Goal: Check status: Check status

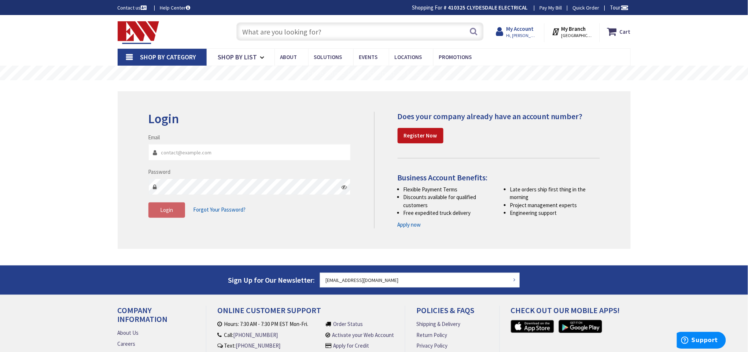
type input "[EMAIL_ADDRESS][DOMAIN_NAME]"
click at [519, 37] on span "Hi, [PERSON_NAME]" at bounding box center [521, 36] width 31 height 6
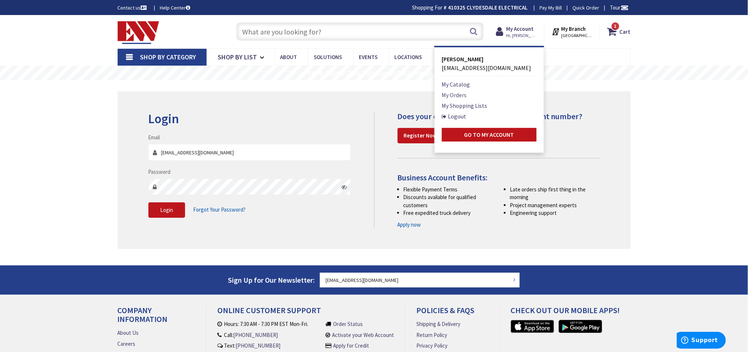
click at [459, 98] on link "My Orders" at bounding box center [454, 95] width 25 height 9
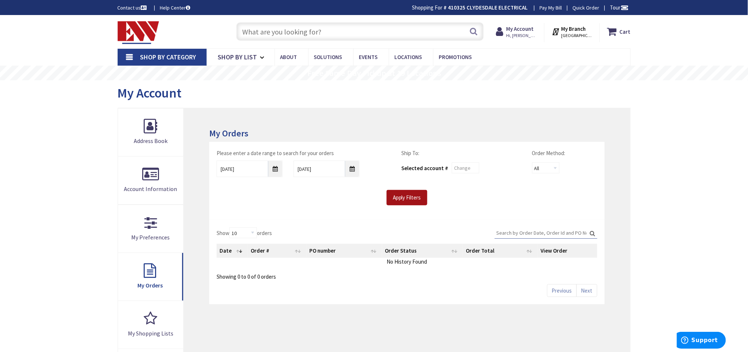
click at [396, 203] on input "Apply Filters" at bounding box center [407, 197] width 41 height 15
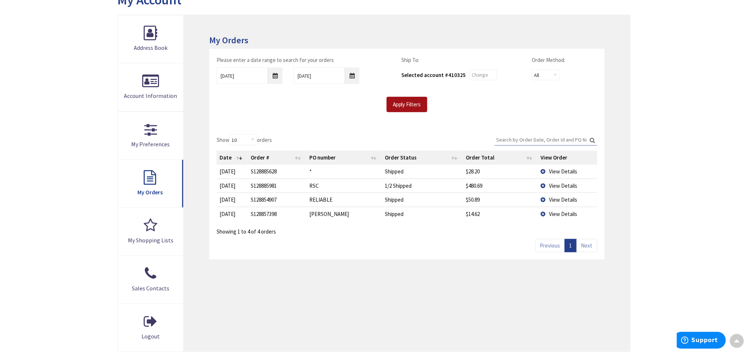
scroll to position [110, 0]
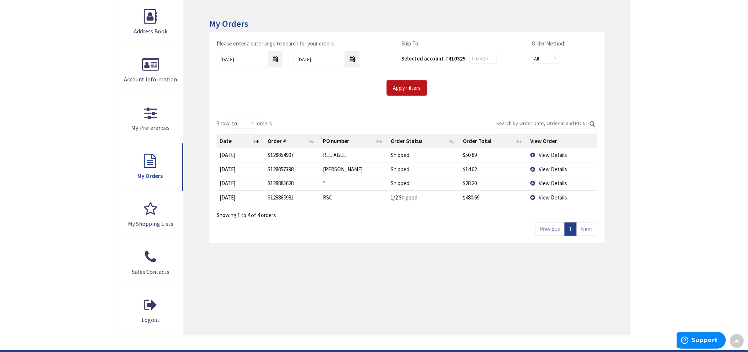
click at [557, 170] on span "View Details" at bounding box center [553, 169] width 28 height 7
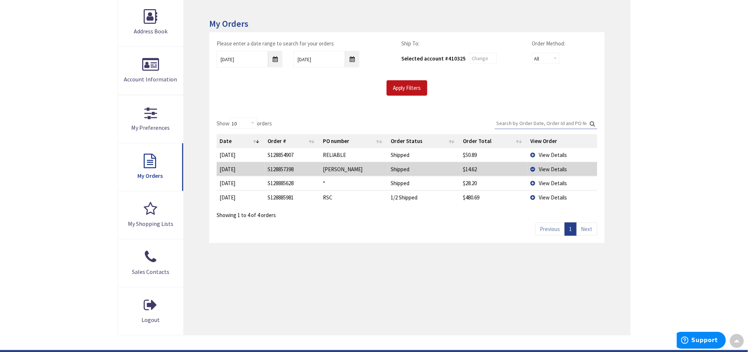
click at [557, 162] on td "View Details" at bounding box center [563, 169] width 70 height 14
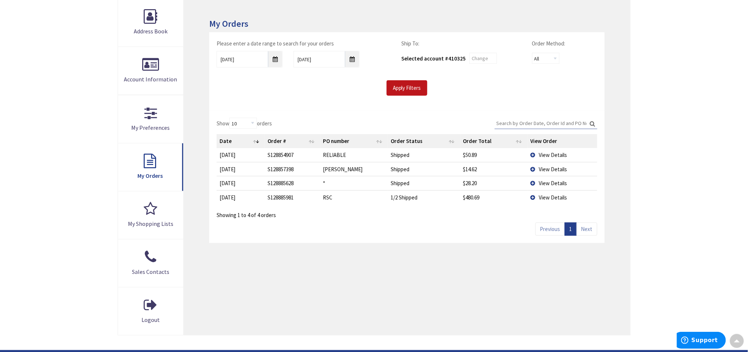
click at [557, 155] on span "View Details" at bounding box center [553, 154] width 28 height 7
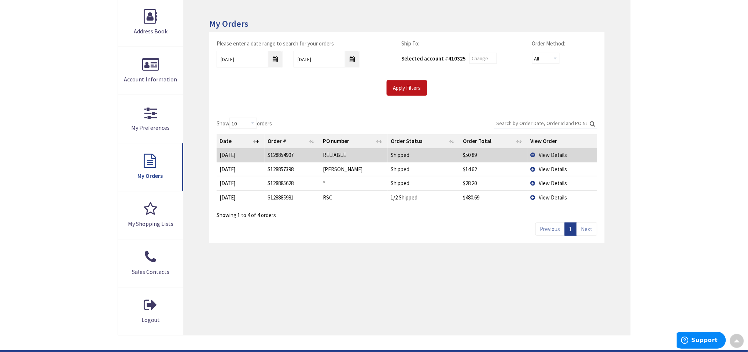
click at [555, 199] on span "View Details" at bounding box center [553, 197] width 28 height 7
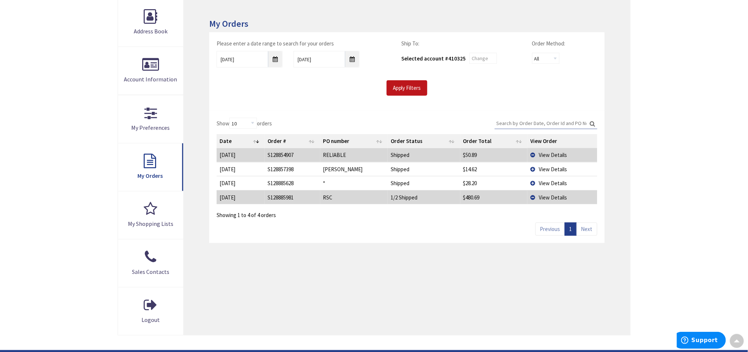
click at [547, 199] on span "View Details" at bounding box center [553, 197] width 28 height 7
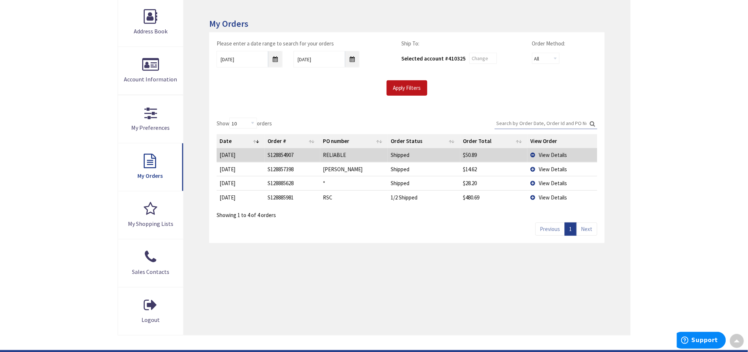
click at [547, 199] on span "View Details" at bounding box center [553, 197] width 28 height 7
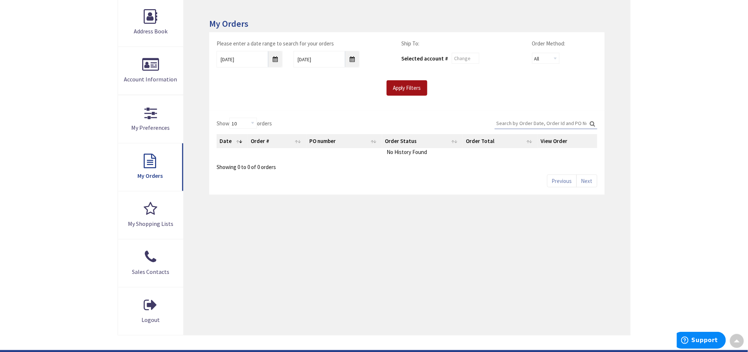
click at [403, 92] on input "Apply Filters" at bounding box center [407, 87] width 41 height 15
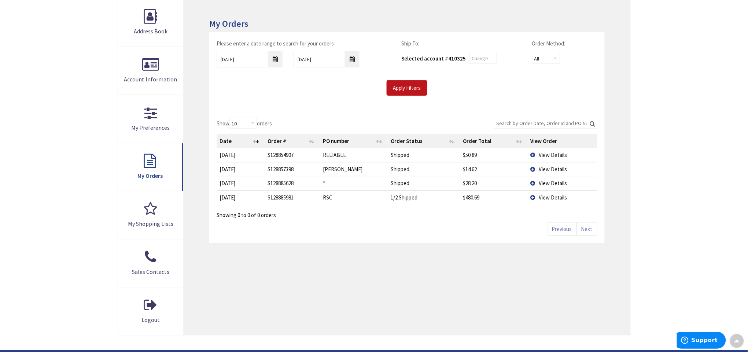
click at [546, 198] on span "View Details" at bounding box center [553, 197] width 28 height 7
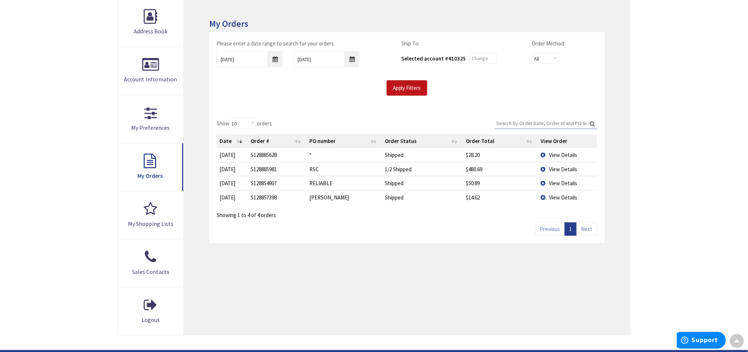
click at [559, 169] on span "View Details" at bounding box center [564, 169] width 28 height 7
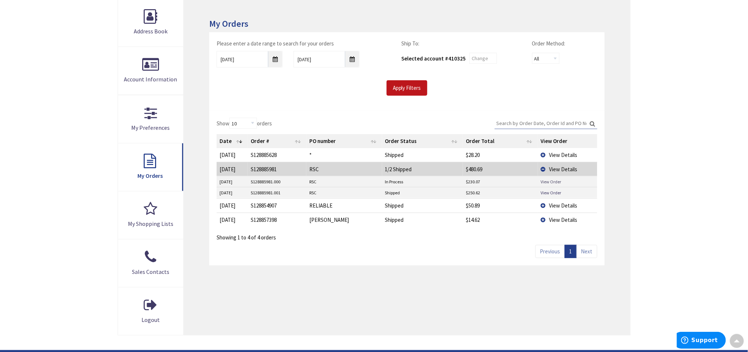
click at [550, 179] on link "View Order" at bounding box center [551, 182] width 21 height 6
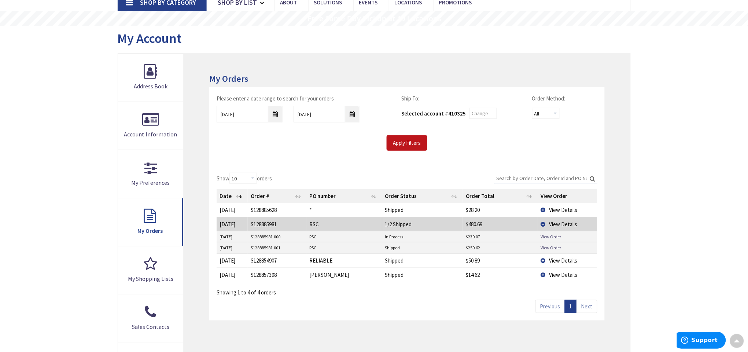
click at [326, 156] on div "Please enter a date range to search for your orders 9/24/2025 10/1/2025 Ship To…" at bounding box center [406, 126] width 395 height 78
click at [557, 236] on link "View Order" at bounding box center [551, 237] width 21 height 6
click at [546, 235] on link "View Order" at bounding box center [551, 237] width 21 height 6
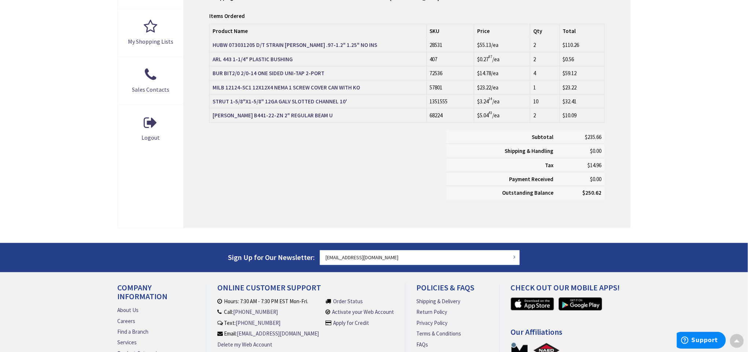
scroll to position [220, 0]
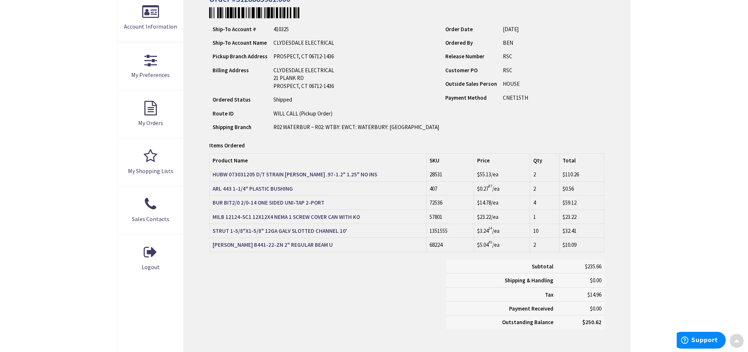
scroll to position [165, 0]
